Goal: Task Accomplishment & Management: Manage account settings

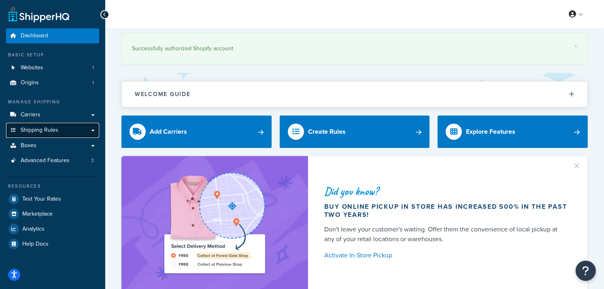
click at [13, 131] on icon at bounding box center [13, 130] width 8 height 5
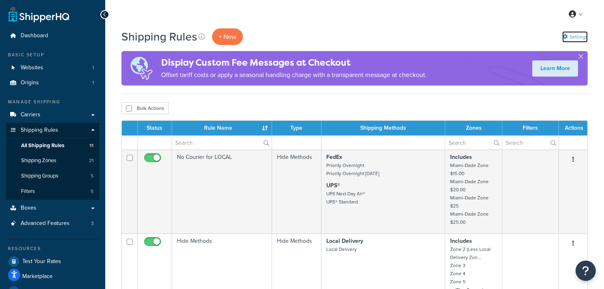
click at [575, 34] on link "Settings" at bounding box center [575, 36] width 26 height 11
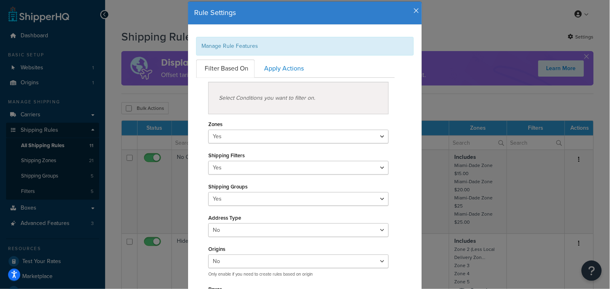
scroll to position [45, 0]
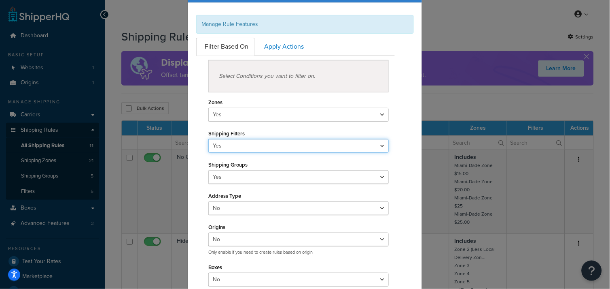
click at [381, 146] on select "Yes No" at bounding box center [298, 146] width 181 height 14
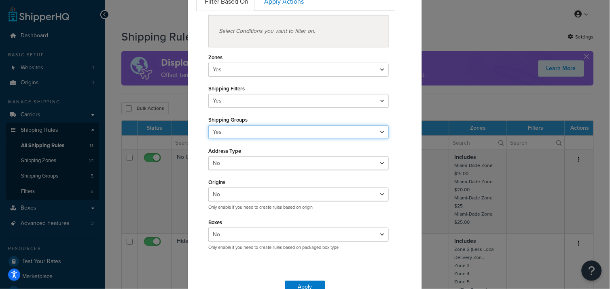
click at [378, 130] on select "Yes No" at bounding box center [298, 132] width 181 height 14
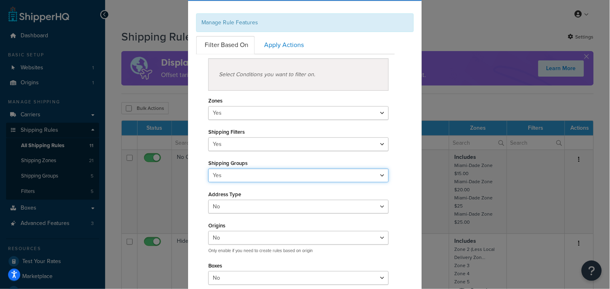
scroll to position [45, 0]
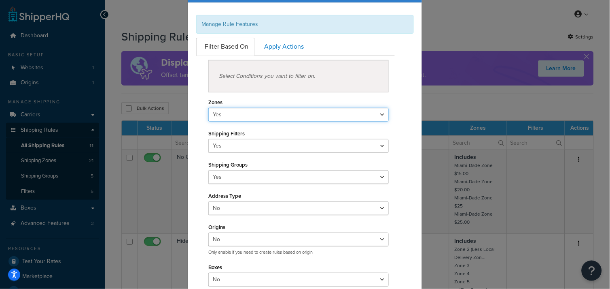
click at [357, 113] on select "Yes No" at bounding box center [298, 115] width 181 height 14
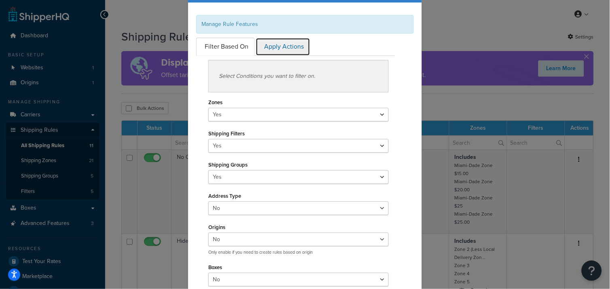
click at [278, 45] on link "Apply Actions" at bounding box center [283, 47] width 55 height 18
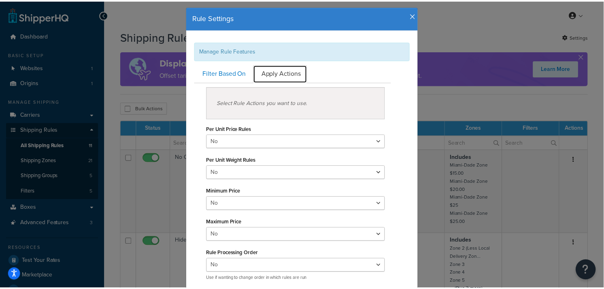
scroll to position [6, 0]
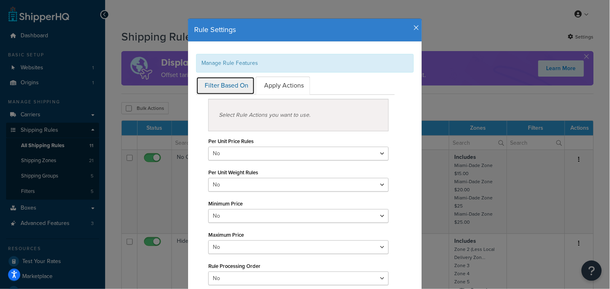
click at [213, 86] on link "Filter Based On" at bounding box center [225, 86] width 59 height 18
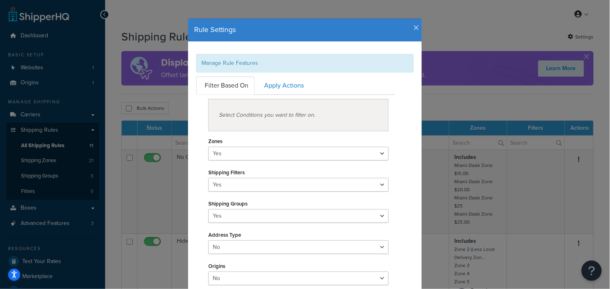
click at [416, 24] on icon "button" at bounding box center [417, 27] width 6 height 7
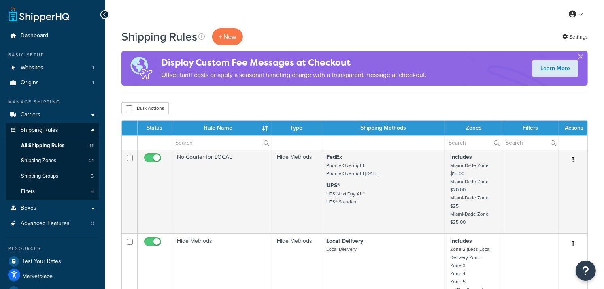
click at [582, 57] on button "button" at bounding box center [581, 58] width 2 height 2
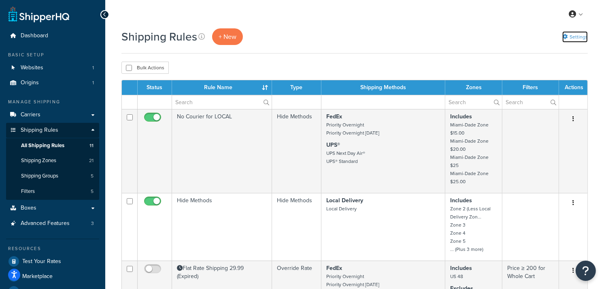
click at [582, 38] on link "Settings" at bounding box center [575, 36] width 26 height 11
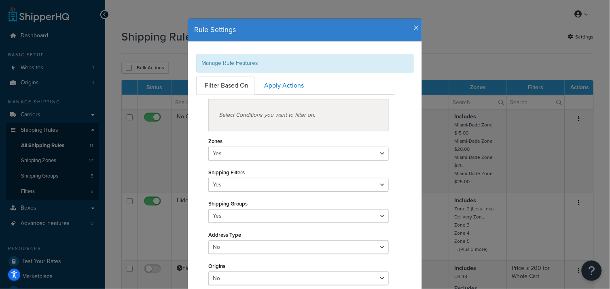
click at [284, 115] on div "Select Conditions you want to filter on." at bounding box center [298, 115] width 181 height 32
click at [414, 28] on icon "button" at bounding box center [417, 27] width 6 height 7
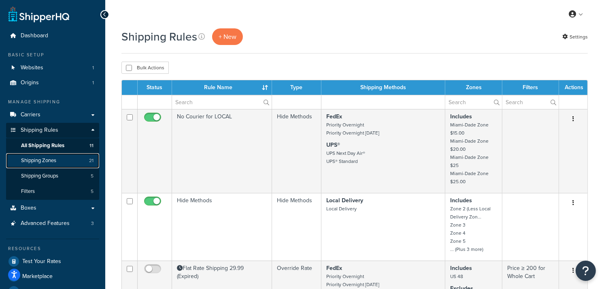
click at [43, 160] on span "Shipping Zones" at bounding box center [38, 160] width 35 height 7
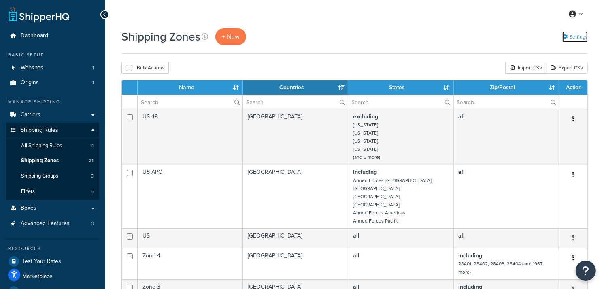
click at [574, 36] on link "Settings" at bounding box center [575, 36] width 26 height 11
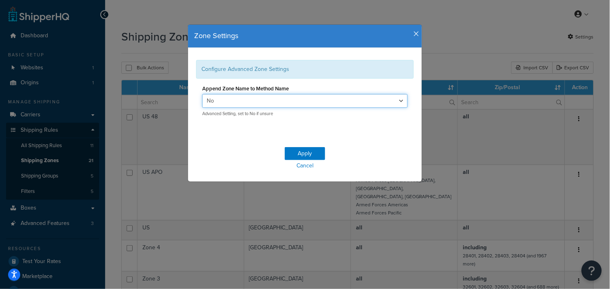
click at [399, 102] on select "Yes No" at bounding box center [305, 101] width 206 height 14
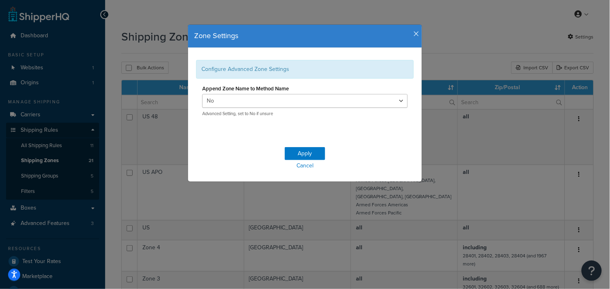
click at [414, 31] on icon "button" at bounding box center [417, 33] width 6 height 7
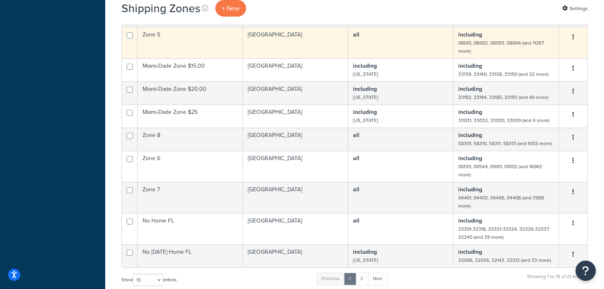
scroll to position [315, 0]
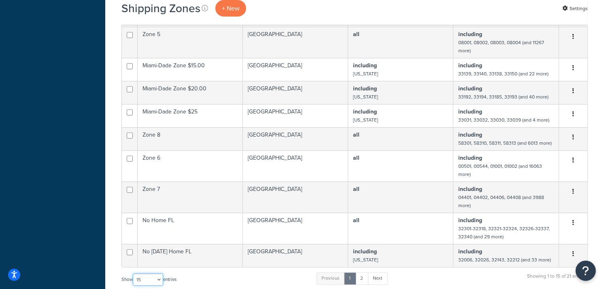
click at [159, 273] on select "10 15 25 50 100" at bounding box center [148, 279] width 30 height 12
select select "100"
click at [134, 285] on select "10 15 25 50 100" at bounding box center [148, 279] width 30 height 12
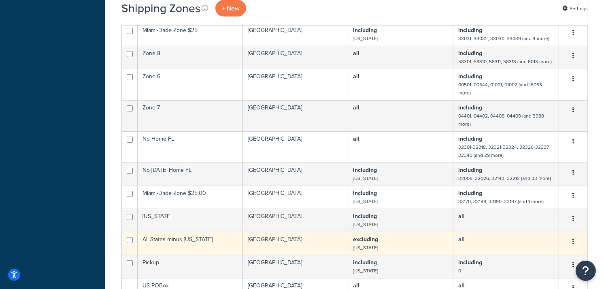
scroll to position [405, 0]
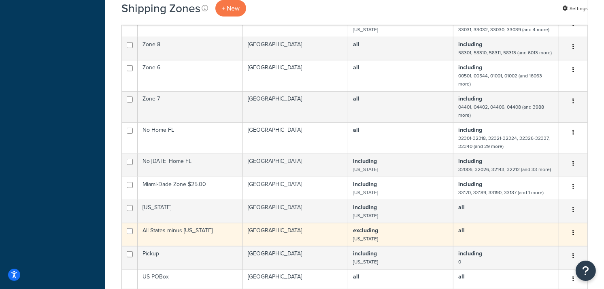
click at [216, 227] on td "All States minus [US_STATE]" at bounding box center [190, 234] width 105 height 23
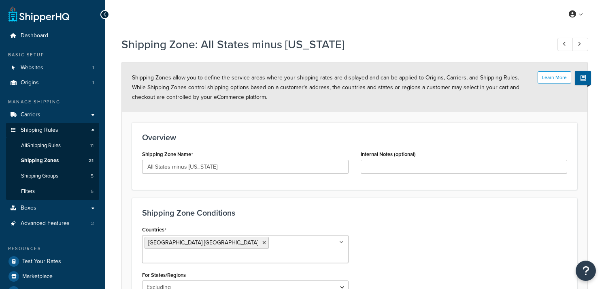
select select "excluding"
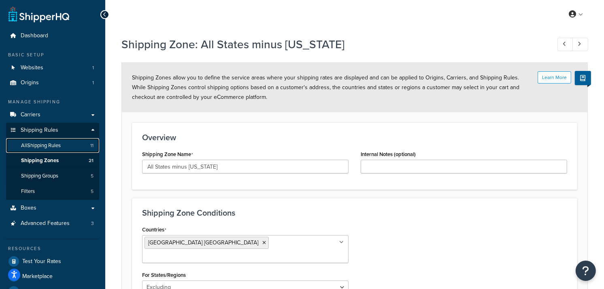
click at [39, 146] on span "All Shipping Rules" at bounding box center [41, 145] width 40 height 7
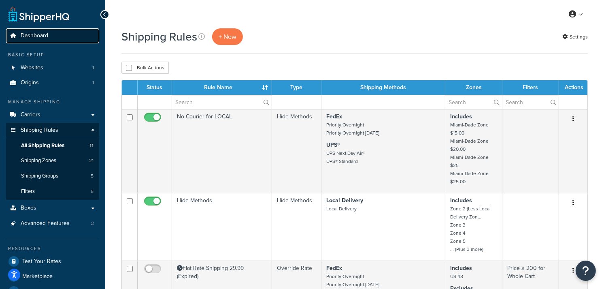
click at [32, 33] on span "Dashboard" at bounding box center [35, 35] width 28 height 7
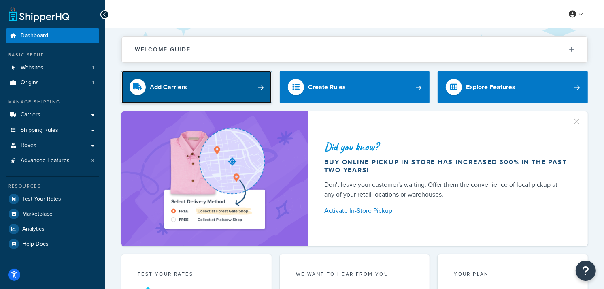
click at [209, 83] on link "Add Carriers" at bounding box center [196, 87] width 150 height 32
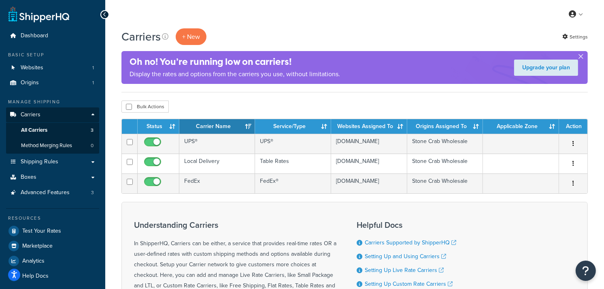
click at [582, 57] on button "button" at bounding box center [581, 58] width 2 height 2
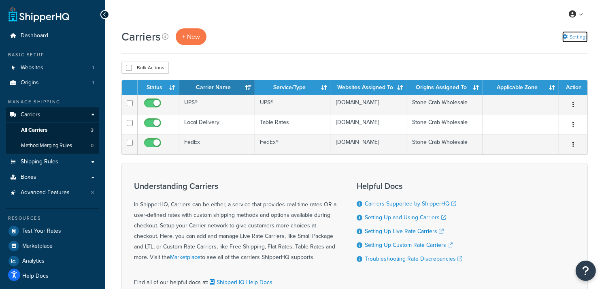
click at [583, 36] on link "Settings" at bounding box center [575, 36] width 26 height 11
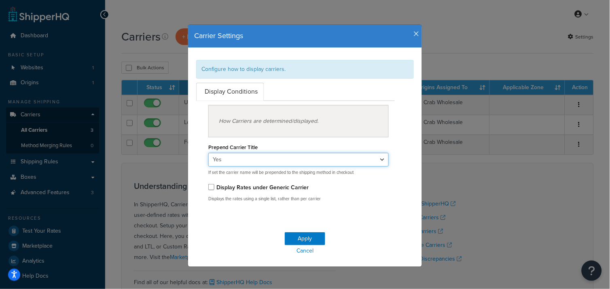
click at [378, 155] on select "Yes No" at bounding box center [298, 160] width 181 height 14
click at [414, 34] on icon "button" at bounding box center [417, 33] width 6 height 7
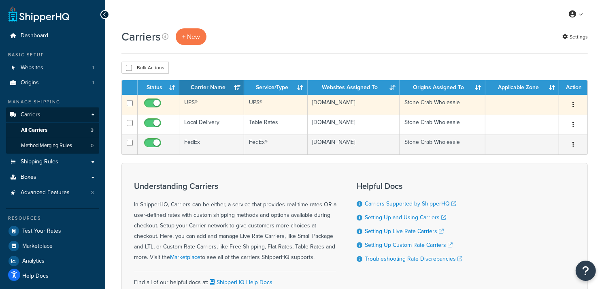
click at [574, 103] on icon "button" at bounding box center [573, 105] width 2 height 6
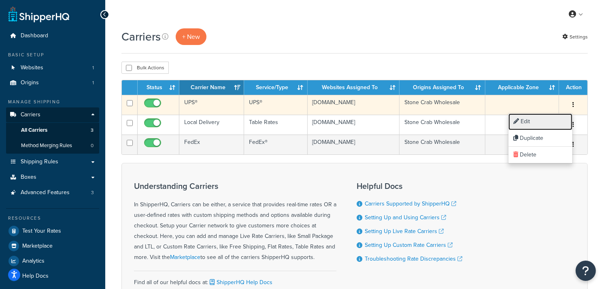
click at [545, 119] on link "Edit" at bounding box center [540, 121] width 64 height 17
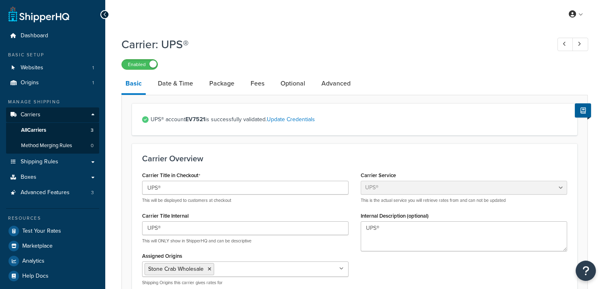
select select "ups"
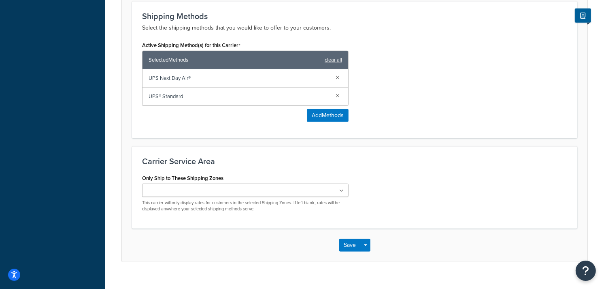
scroll to position [495, 0]
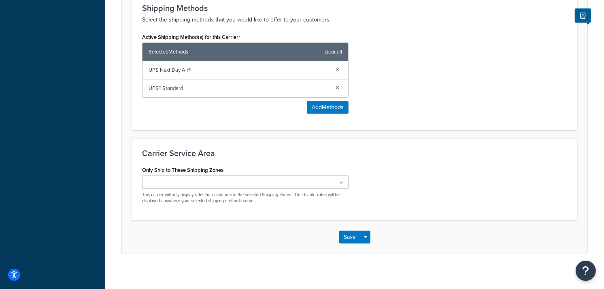
click at [545, 118] on div "Active Shipping Method(s) for this Carrier Selected Methods clear all UPS Next …" at bounding box center [354, 75] width 437 height 89
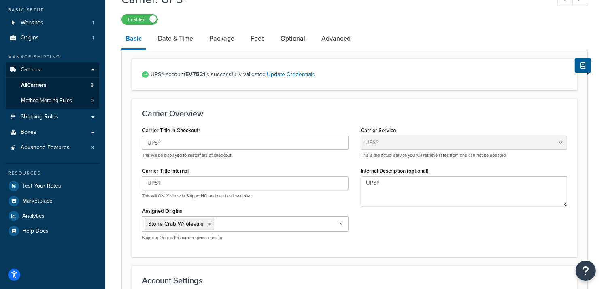
scroll to position [0, 0]
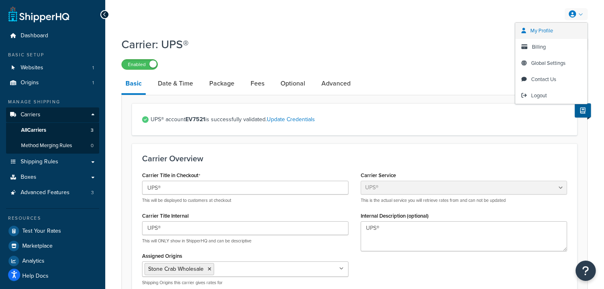
click at [541, 29] on span "My Profile" at bounding box center [541, 31] width 23 height 8
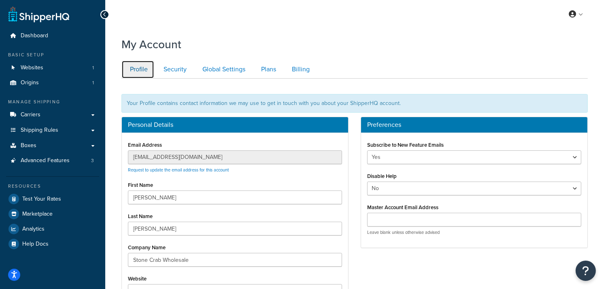
click at [140, 70] on link "Profile" at bounding box center [137, 69] width 33 height 18
click at [181, 66] on link "Security" at bounding box center [174, 69] width 38 height 18
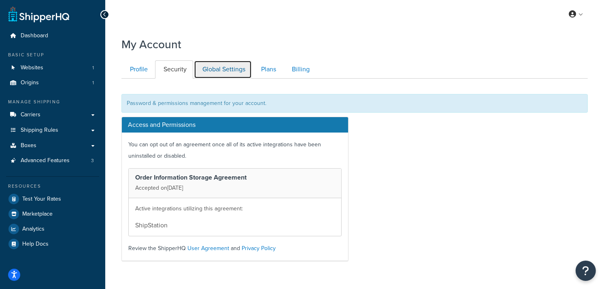
click at [234, 67] on link "Global Settings" at bounding box center [223, 69] width 58 height 18
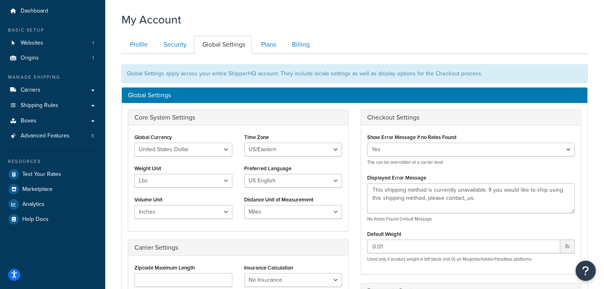
scroll to position [23, 0]
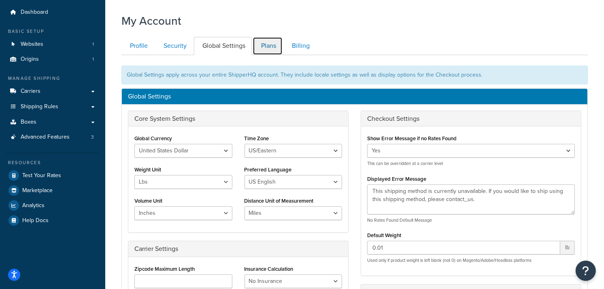
click at [265, 45] on link "Plans" at bounding box center [268, 46] width 30 height 18
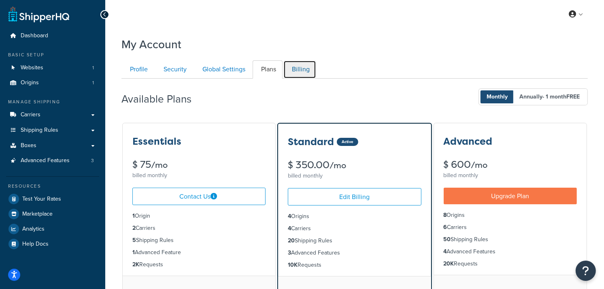
click at [298, 63] on link "Billing" at bounding box center [299, 69] width 33 height 18
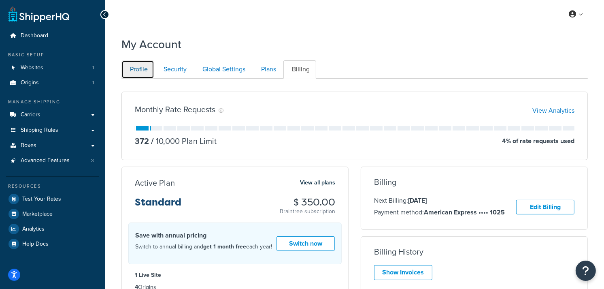
click at [147, 69] on link "Profile" at bounding box center [137, 69] width 33 height 18
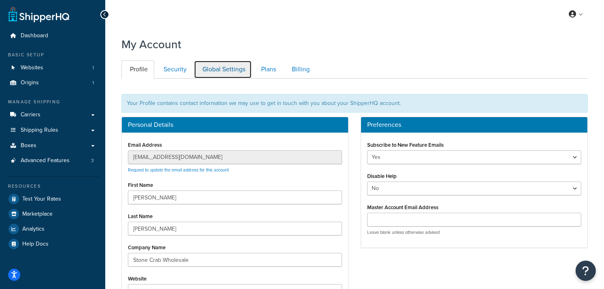
click at [228, 62] on link "Global Settings" at bounding box center [223, 69] width 58 height 18
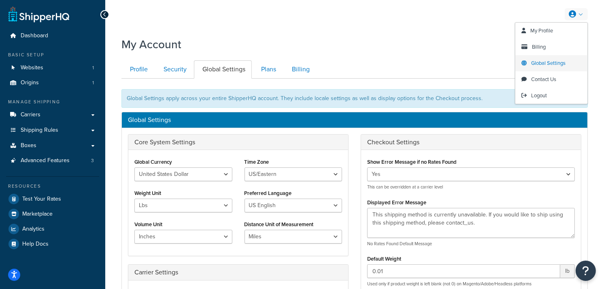
click at [561, 60] on span "Global Settings" at bounding box center [548, 63] width 34 height 8
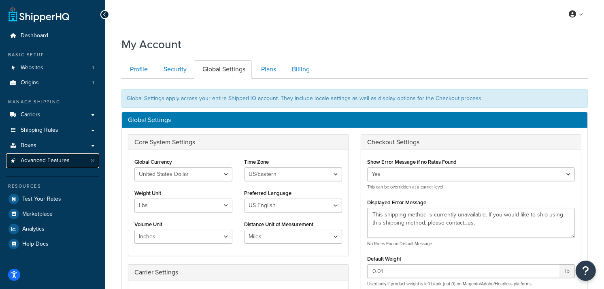
click at [53, 155] on link "Advanced Features 3" at bounding box center [52, 160] width 93 height 15
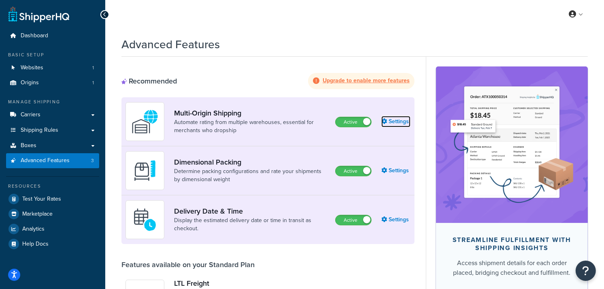
click at [403, 124] on link "Settings" at bounding box center [395, 121] width 29 height 11
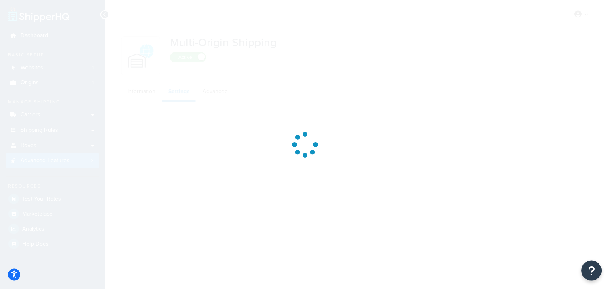
select select "false"
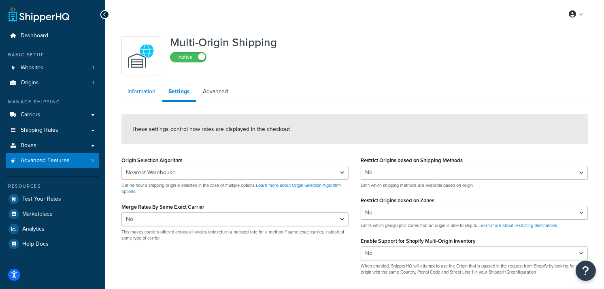
click at [142, 94] on link "Information" at bounding box center [141, 91] width 40 height 16
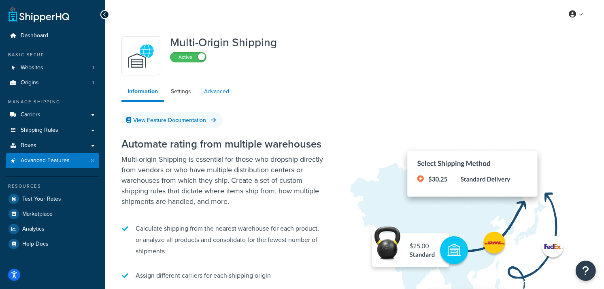
click at [220, 91] on link "Advanced" at bounding box center [216, 91] width 37 height 16
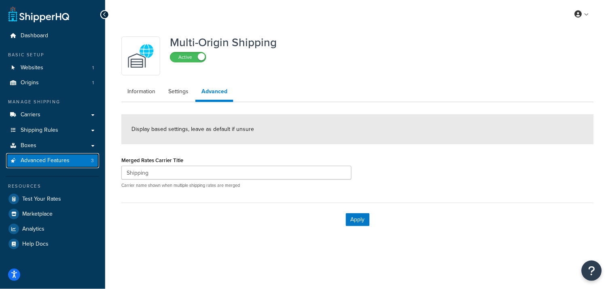
click at [37, 159] on span "Advanced Features" at bounding box center [45, 160] width 49 height 7
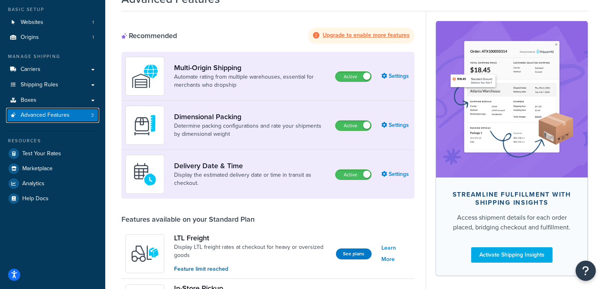
scroll to position [45, 0]
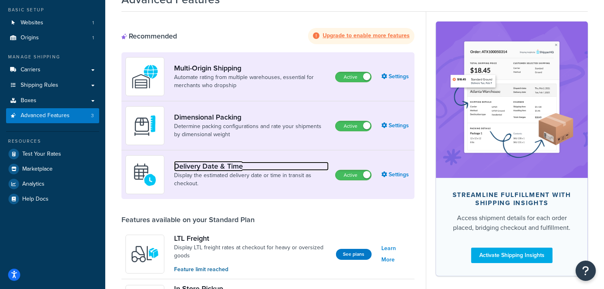
click at [227, 166] on link "Delivery Date & Time" at bounding box center [251, 166] width 155 height 9
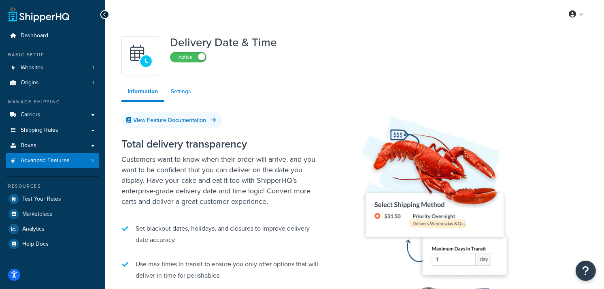
click at [181, 94] on link "Settings" at bounding box center [181, 91] width 32 height 16
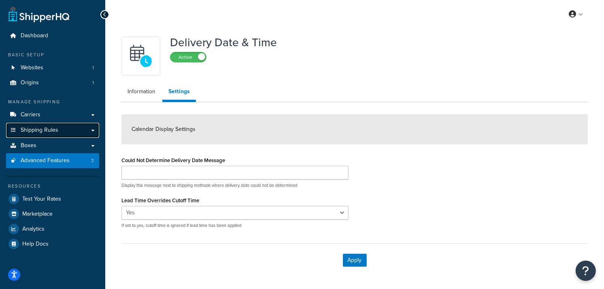
click at [28, 130] on span "Shipping Rules" at bounding box center [40, 130] width 38 height 7
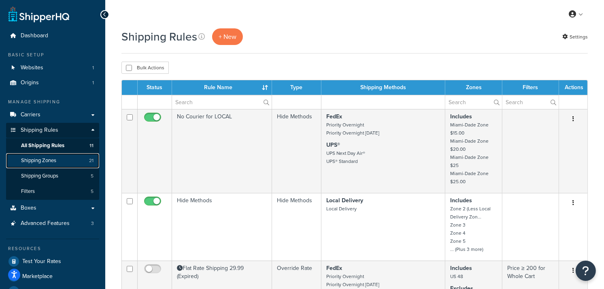
click at [47, 157] on span "Shipping Zones" at bounding box center [38, 160] width 35 height 7
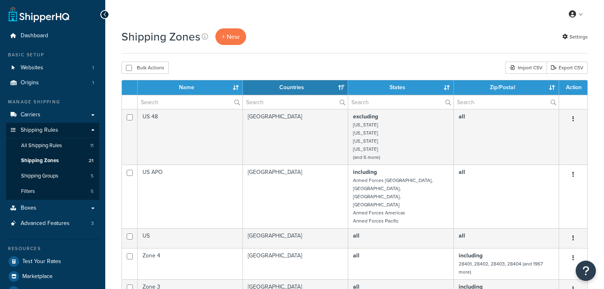
select select "15"
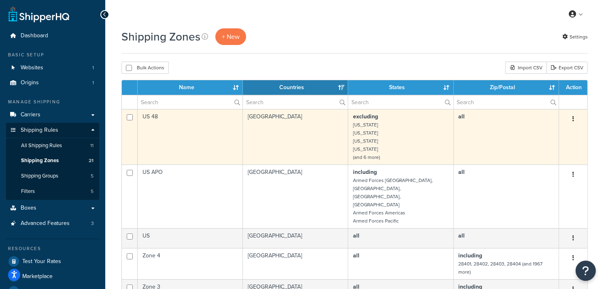
click at [216, 135] on td "US 48" at bounding box center [190, 136] width 105 height 55
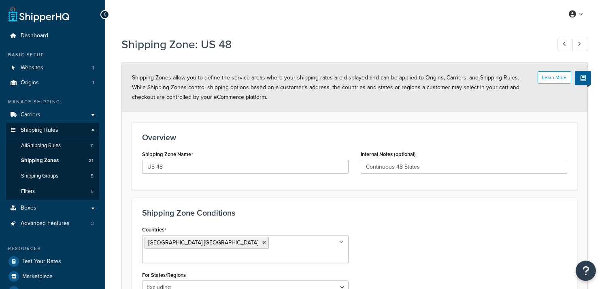
select select "excluding"
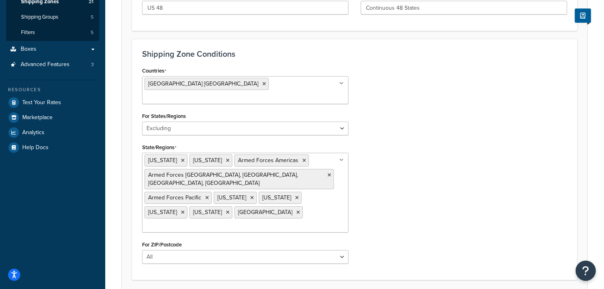
scroll to position [114, 0]
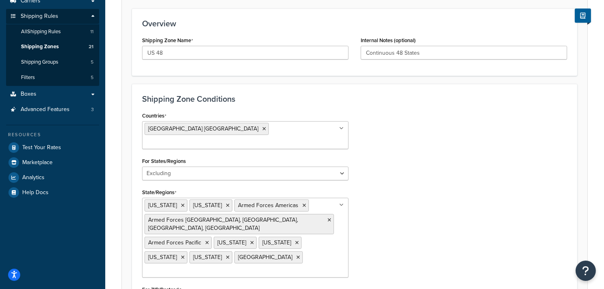
click at [509, 144] on div "Countries [GEOGRAPHIC_DATA] [GEOGRAPHIC_DATA] All Countries ALL [GEOGRAPHIC_DAT…" at bounding box center [354, 212] width 437 height 205
